Goal: Book appointment/travel/reservation

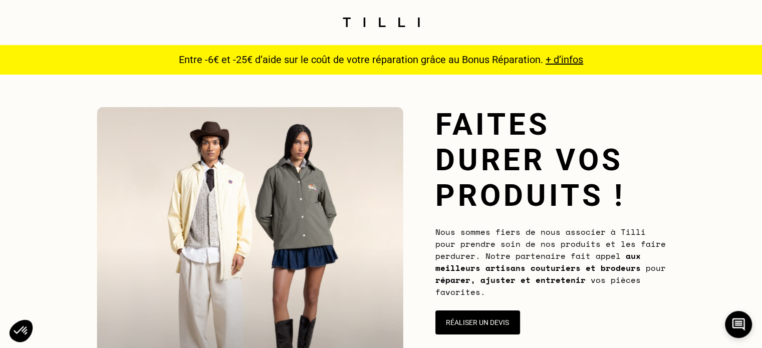
click at [485, 319] on button "Réaliser un devis" at bounding box center [477, 323] width 85 height 24
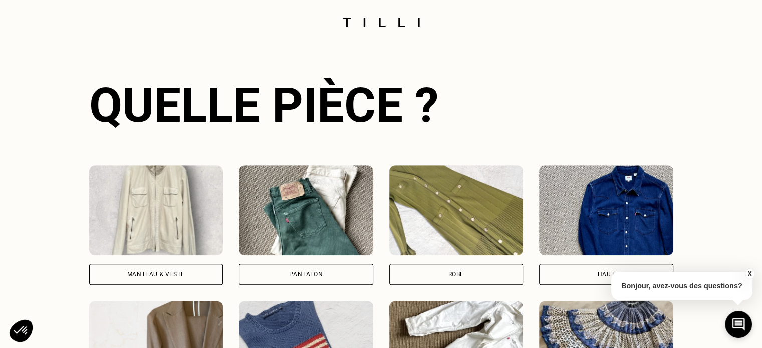
scroll to position [699, 0]
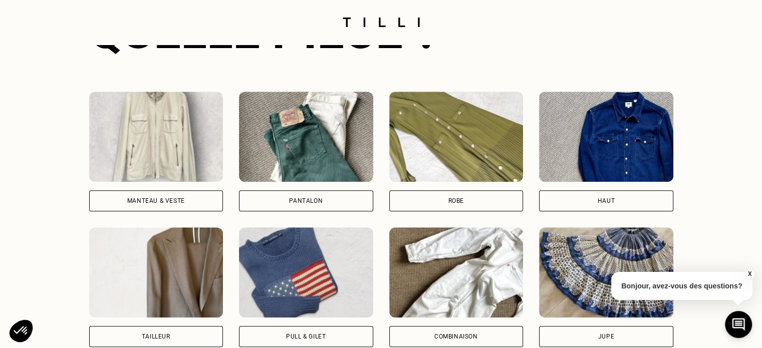
click at [146, 176] on img at bounding box center [156, 137] width 134 height 90
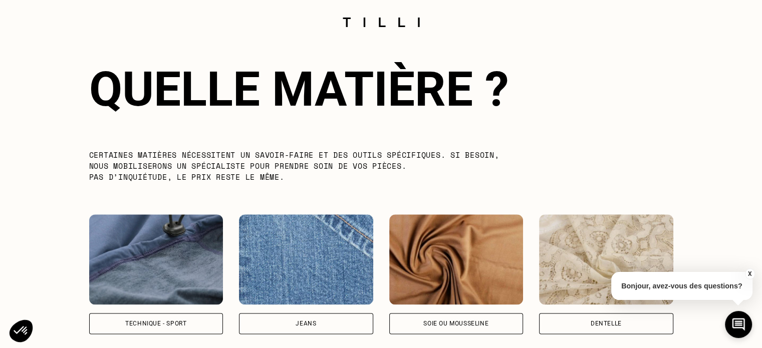
scroll to position [1252, 0]
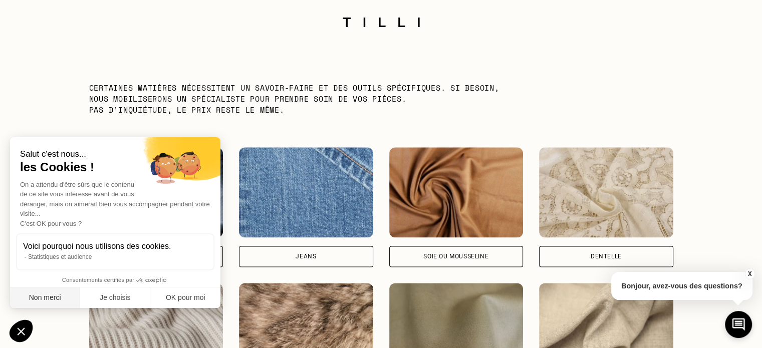
click at [64, 298] on button "Non merci" at bounding box center [45, 298] width 70 height 21
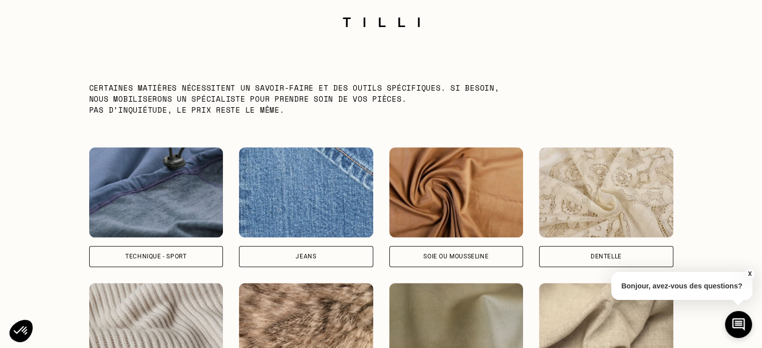
click at [166, 257] on div "Technique - Sport" at bounding box center [155, 257] width 61 height 6
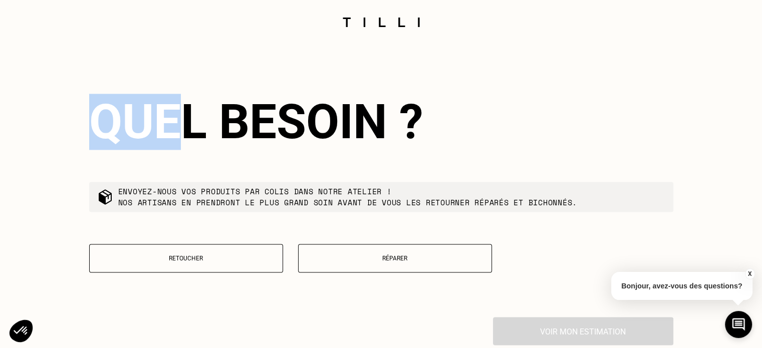
scroll to position [1627, 0]
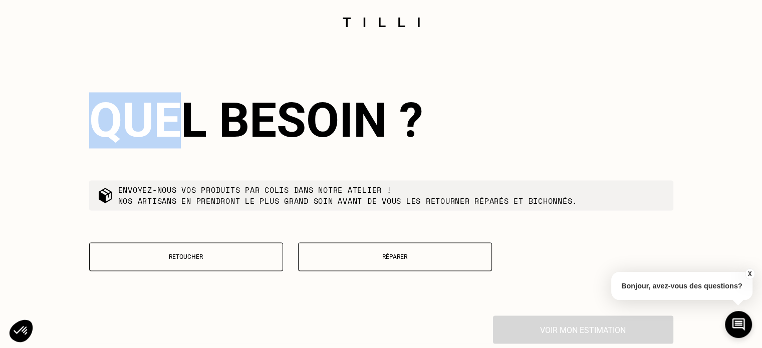
click at [340, 259] on p "Réparer" at bounding box center [395, 257] width 183 height 7
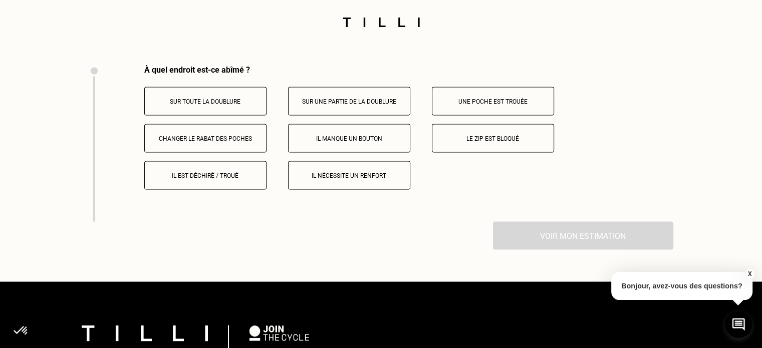
scroll to position [1884, 0]
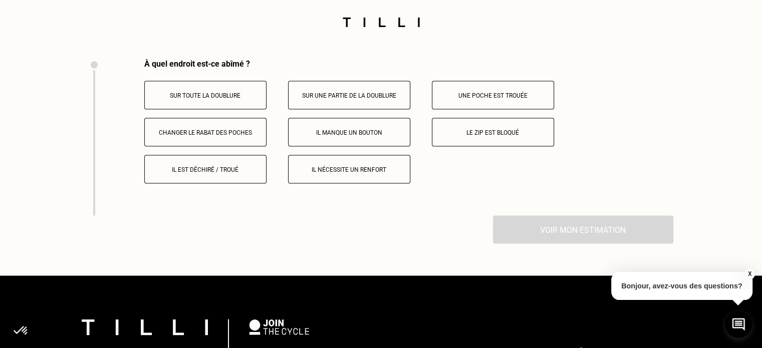
click at [447, 132] on p "Le zip est bloqué" at bounding box center [492, 132] width 111 height 7
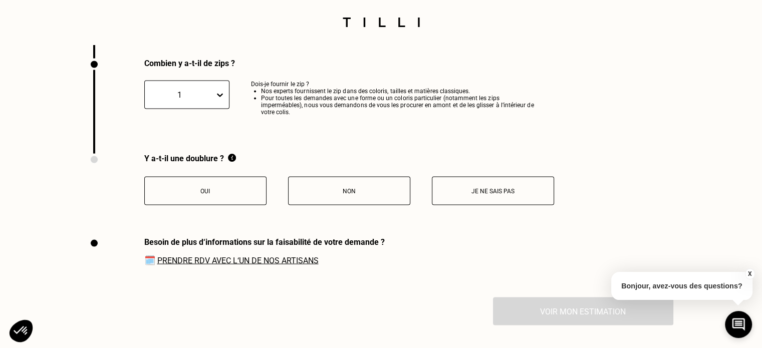
scroll to position [2041, 0]
click at [229, 202] on button "Oui" at bounding box center [205, 190] width 122 height 29
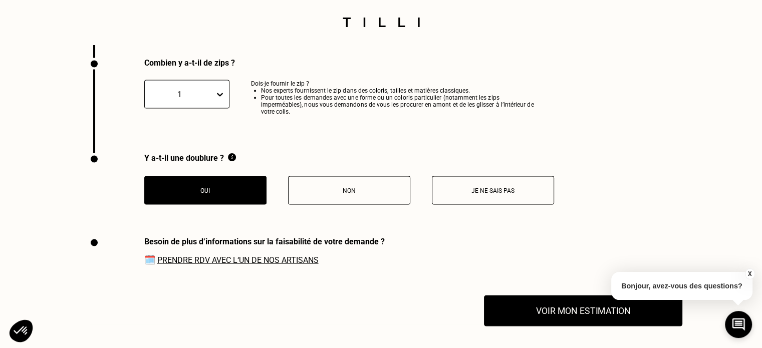
click at [580, 316] on button "Voir mon estimation" at bounding box center [583, 311] width 198 height 31
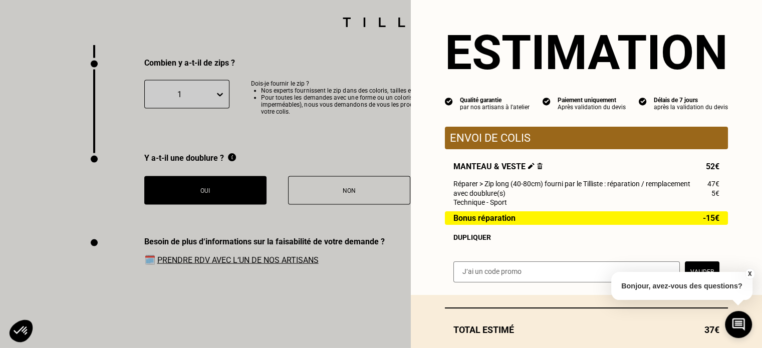
scroll to position [50, 0]
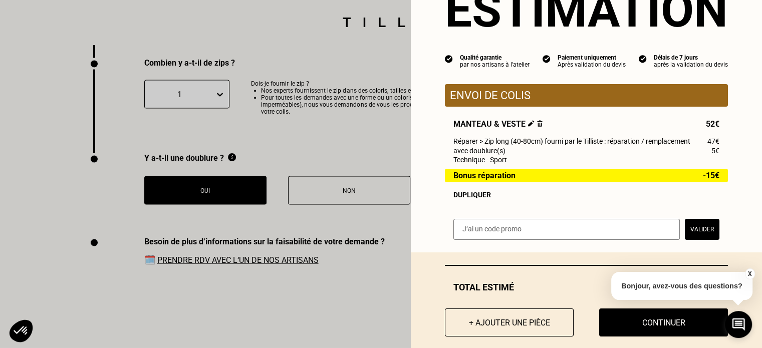
click at [500, 236] on input "text" at bounding box center [566, 229] width 226 height 21
click at [627, 225] on input "text" at bounding box center [566, 229] width 226 height 21
click at [645, 235] on input "text" at bounding box center [566, 229] width 226 height 21
paste input "SAVFLOTTE2-011xTL"
type input "SAVFLOTTE2-011xTL"
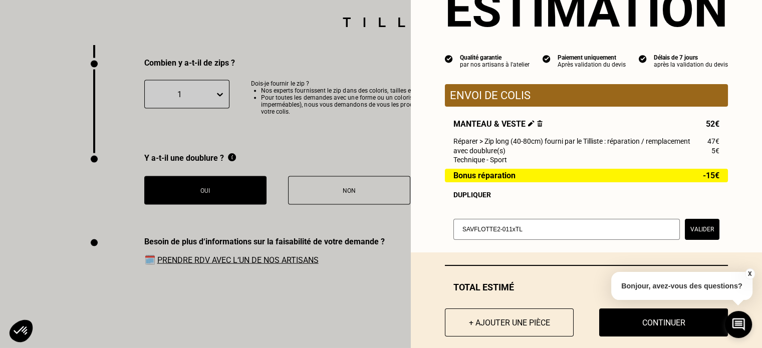
click at [695, 232] on button "Valider" at bounding box center [702, 229] width 35 height 21
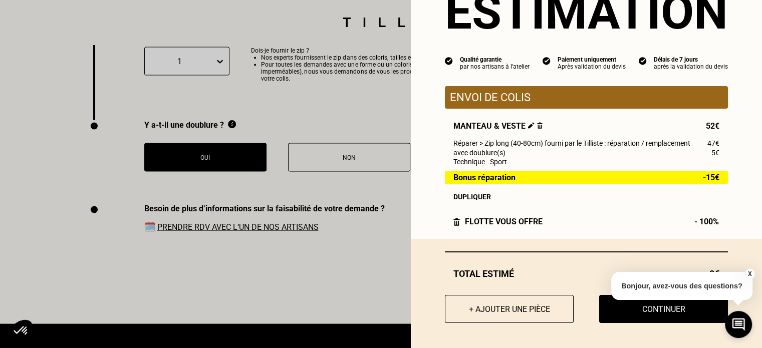
scroll to position [2091, 0]
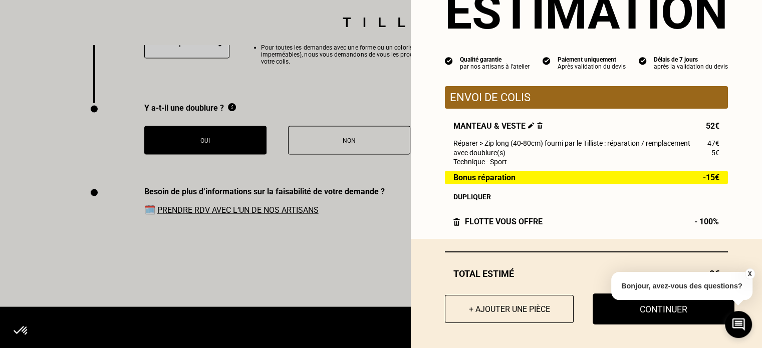
click at [631, 318] on button "Continuer" at bounding box center [664, 309] width 142 height 31
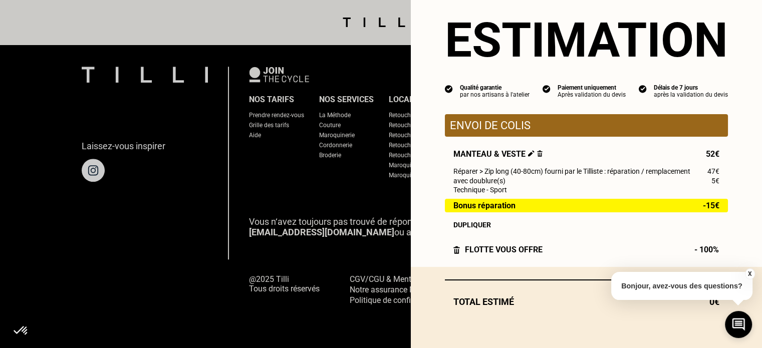
scroll to position [980, 0]
select select "FR"
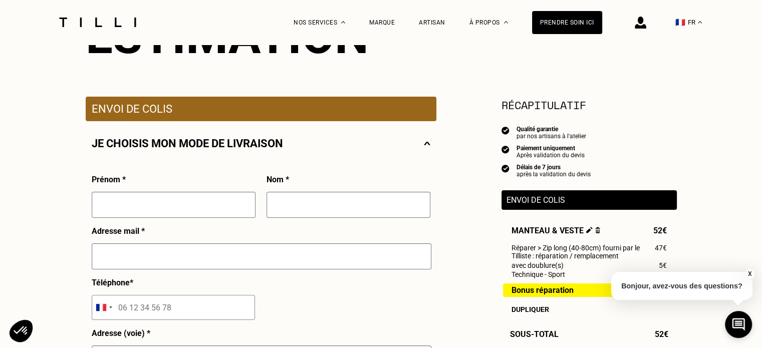
scroll to position [150, 0]
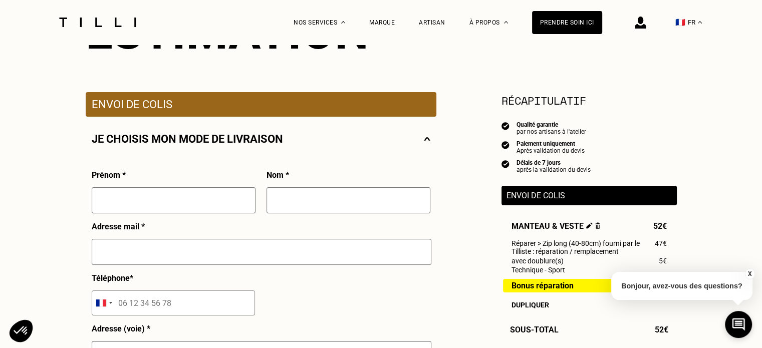
click at [230, 206] on input "text" at bounding box center [174, 200] width 164 height 26
type input "Axelle"
type input "[PERSON_NAME]"
type input "[EMAIL_ADDRESS][DOMAIN_NAME]"
type input "06 64 52 57 60"
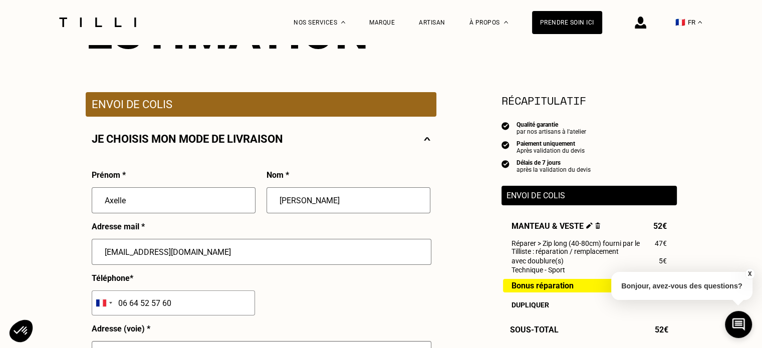
type input "[STREET_ADDRESS]"
type input "59800"
type input "59800 - [GEOGRAPHIC_DATA]"
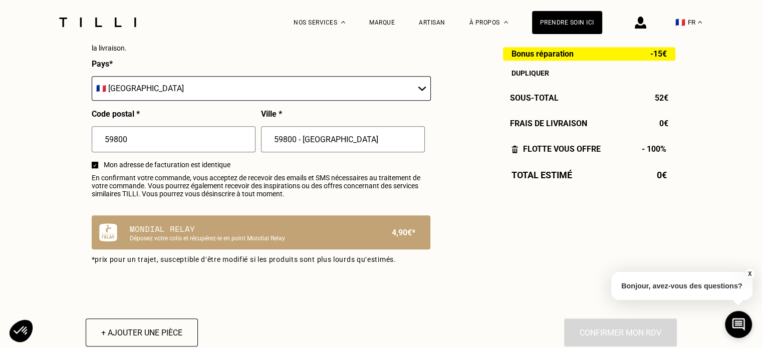
scroll to position [551, 0]
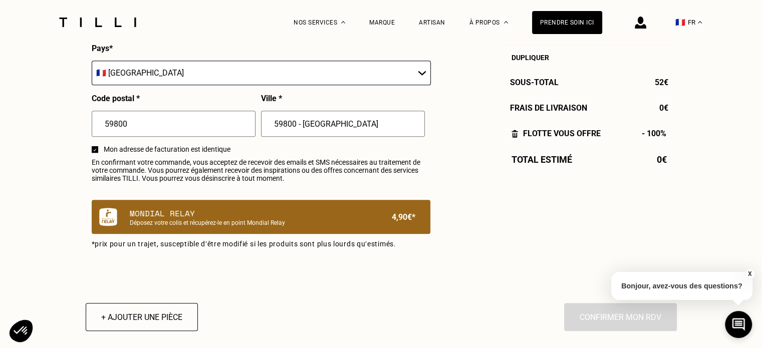
click at [235, 213] on p "Mondial Relay" at bounding box center [244, 213] width 228 height 12
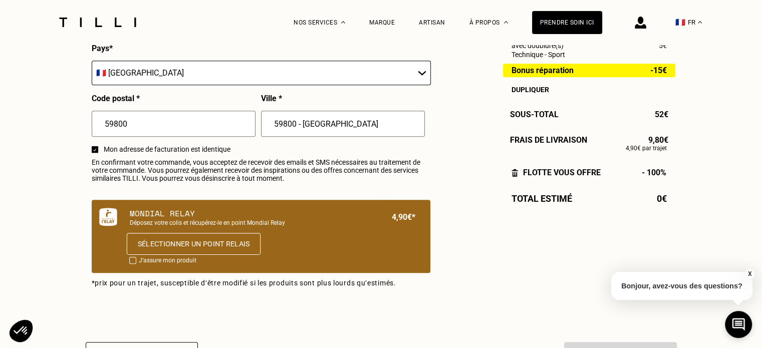
click at [200, 250] on button "Sélectionner un point relais" at bounding box center [193, 244] width 134 height 22
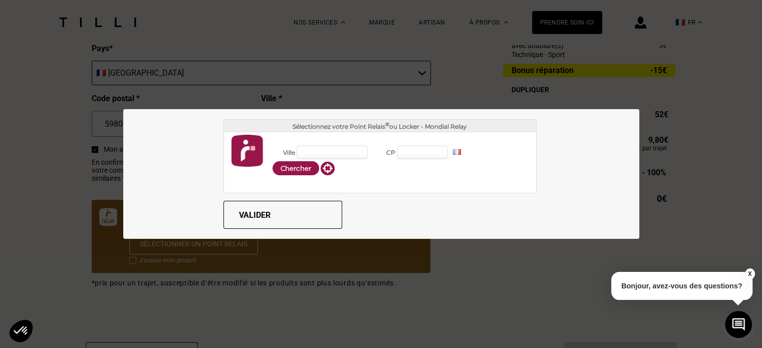
click at [306, 151] on input "Ville" at bounding box center [332, 153] width 71 height 14
type input "59800 - [GEOGRAPHIC_DATA]"
type input "59800"
click at [406, 179] on div "Lille (59800)" at bounding box center [459, 183] width 125 height 11
type input "Lille"
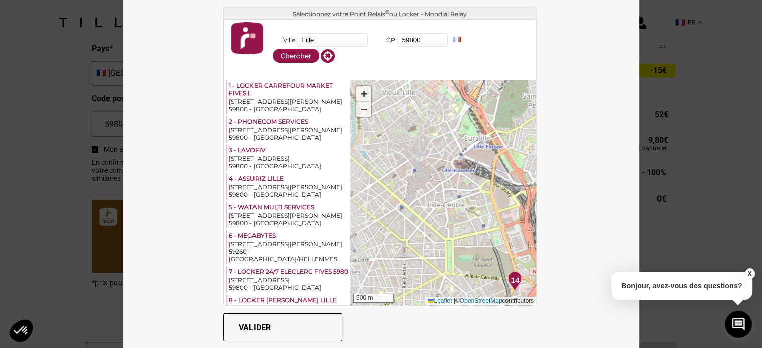
drag, startPoint x: 379, startPoint y: 189, endPoint x: 467, endPoint y: 183, distance: 88.9
click at [537, 213] on div "Sélectionnez votre Point Relais ® ou Locker - Mondial Relay Ville [GEOGRAPHIC_D…" at bounding box center [381, 173] width 516 height 355
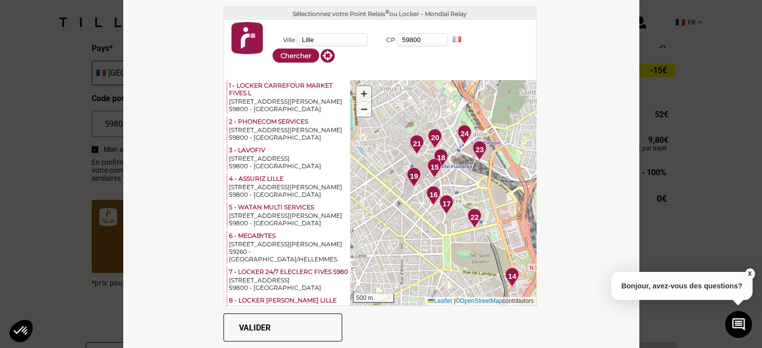
scroll to position [451, 0]
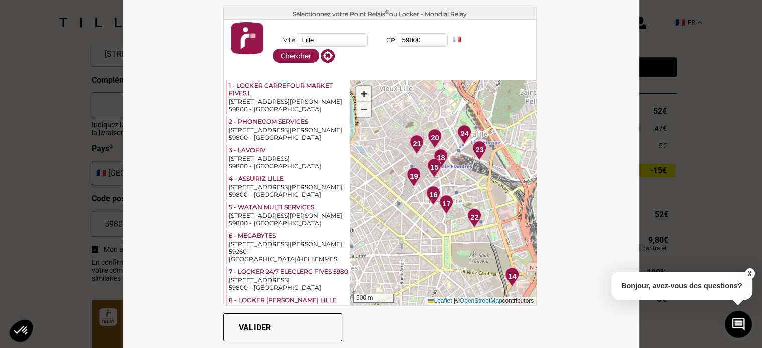
click at [416, 157] on div "1 2 3 4 5 6 7 8 9 10 11 12 13 14 15 16 17 18 19 20 21 22 23 24 + − 500 m Leafle…" at bounding box center [443, 192] width 186 height 225
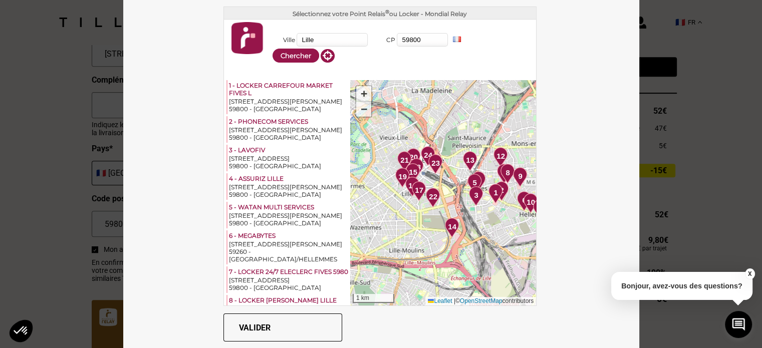
drag, startPoint x: 387, startPoint y: 170, endPoint x: 357, endPoint y: 119, distance: 59.3
click at [424, 183] on div "16" at bounding box center [412, 188] width 23 height 23
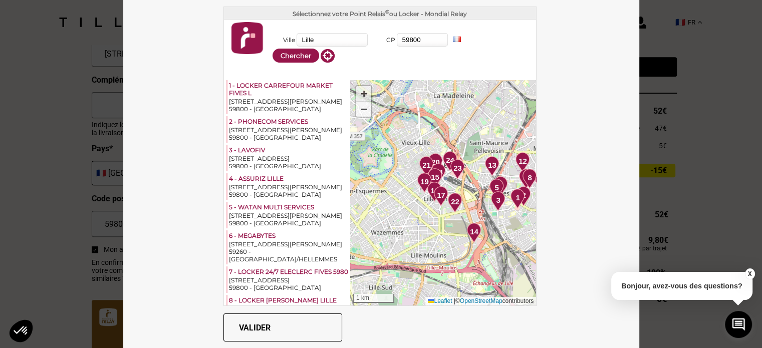
click at [356, 97] on link "+" at bounding box center [363, 94] width 15 height 16
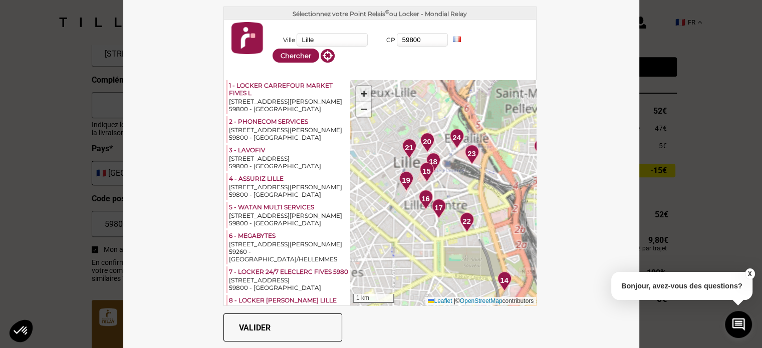
click at [356, 97] on link "+" at bounding box center [363, 94] width 15 height 16
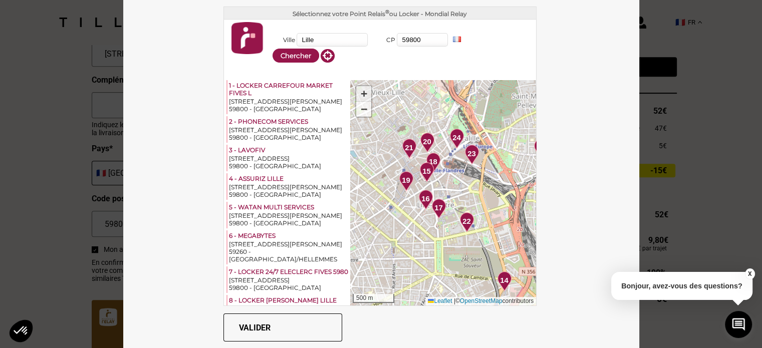
click at [356, 97] on link "+" at bounding box center [363, 94] width 15 height 16
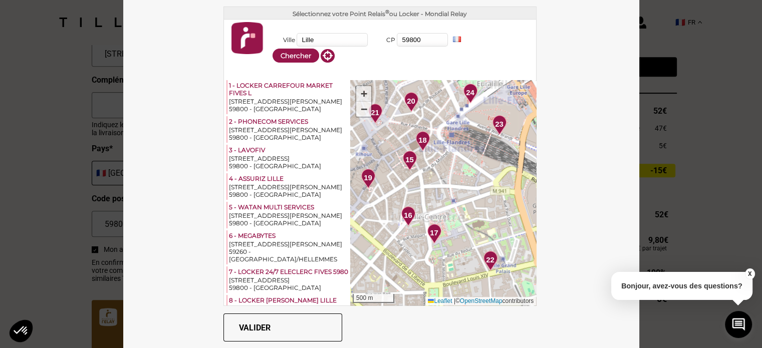
click at [356, 97] on link "+" at bounding box center [363, 94] width 15 height 16
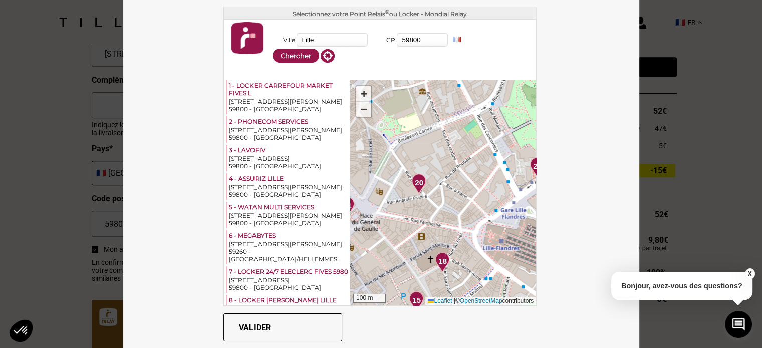
drag, startPoint x: 445, startPoint y: 146, endPoint x: 416, endPoint y: 275, distance: 132.5
click at [480, 293] on div "1 2 3 4 5 6 7 8 9 10 11 12 13 14 15 16 17 18 19 20 21 22 23 24 + − 100 m Leafle…" at bounding box center [443, 192] width 186 height 225
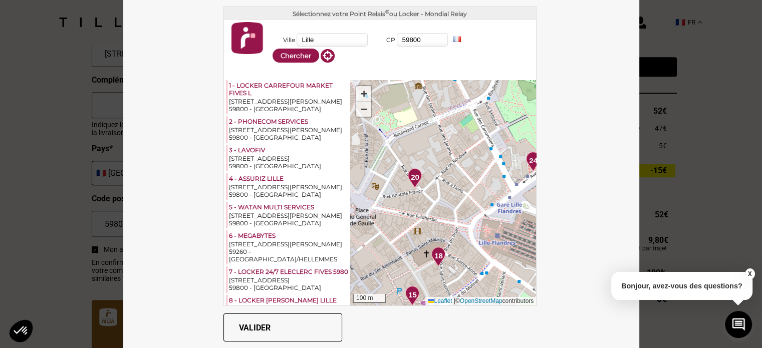
click at [408, 171] on img at bounding box center [415, 178] width 14 height 20
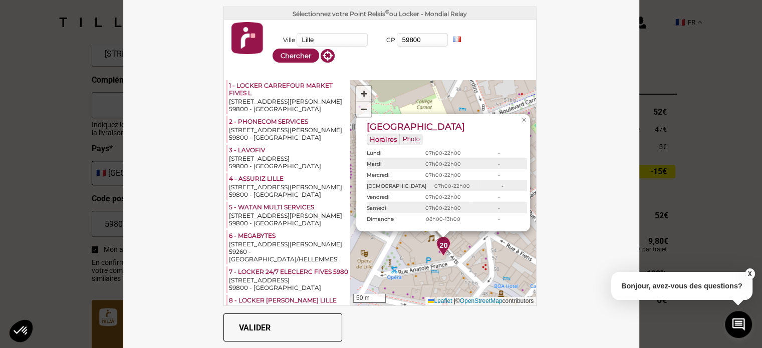
click at [281, 328] on button "Valider" at bounding box center [282, 328] width 119 height 28
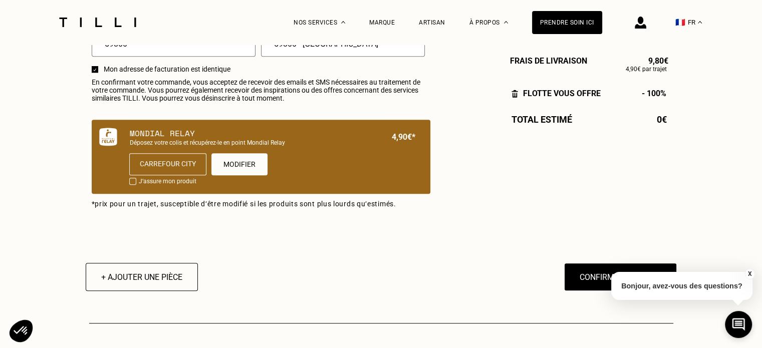
scroll to position [651, 0]
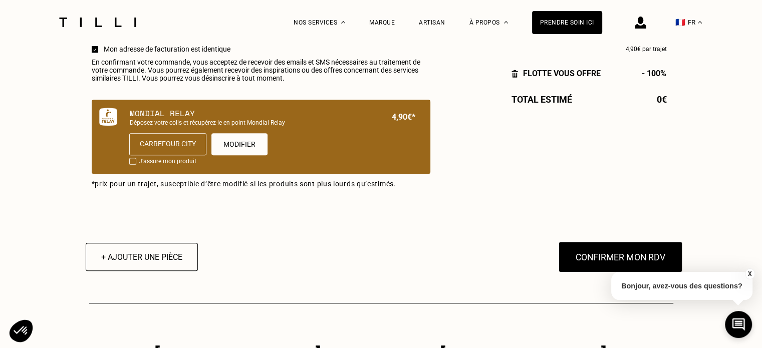
click at [591, 271] on button "Confirmer mon RDV" at bounding box center [620, 256] width 124 height 31
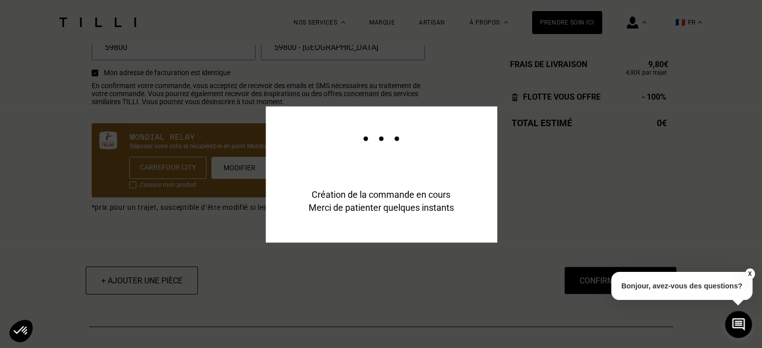
scroll to position [675, 0]
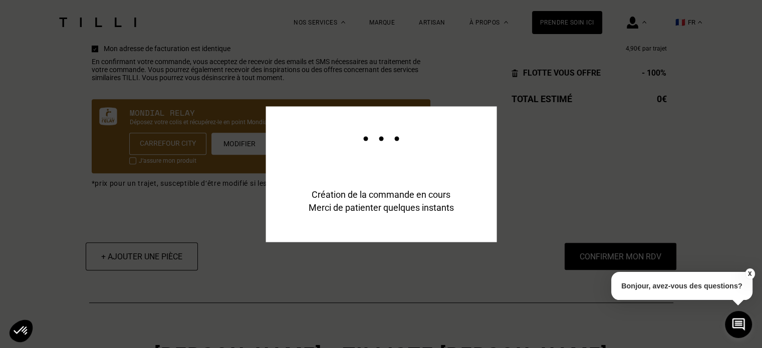
click at [753, 271] on button "X" at bounding box center [750, 274] width 10 height 11
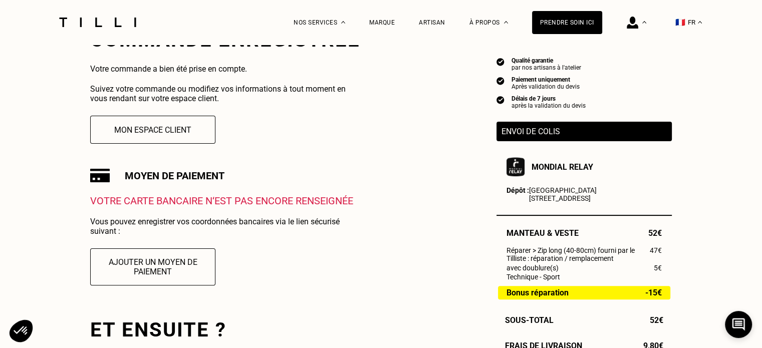
scroll to position [134, 0]
